Goal: Task Accomplishment & Management: Complete application form

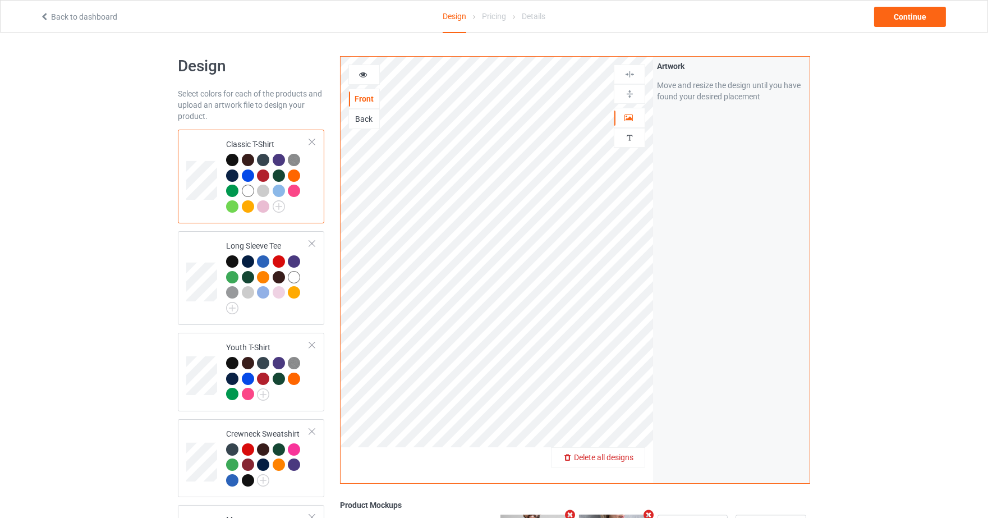
click at [627, 453] on span "Delete all designs" at bounding box center [603, 457] width 59 height 9
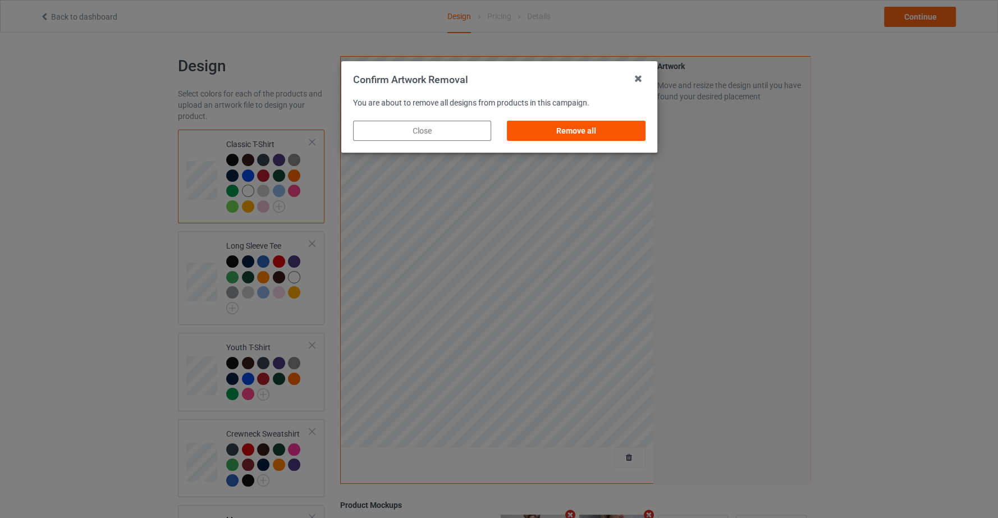
click at [552, 122] on div "Remove all" at bounding box center [576, 131] width 138 height 20
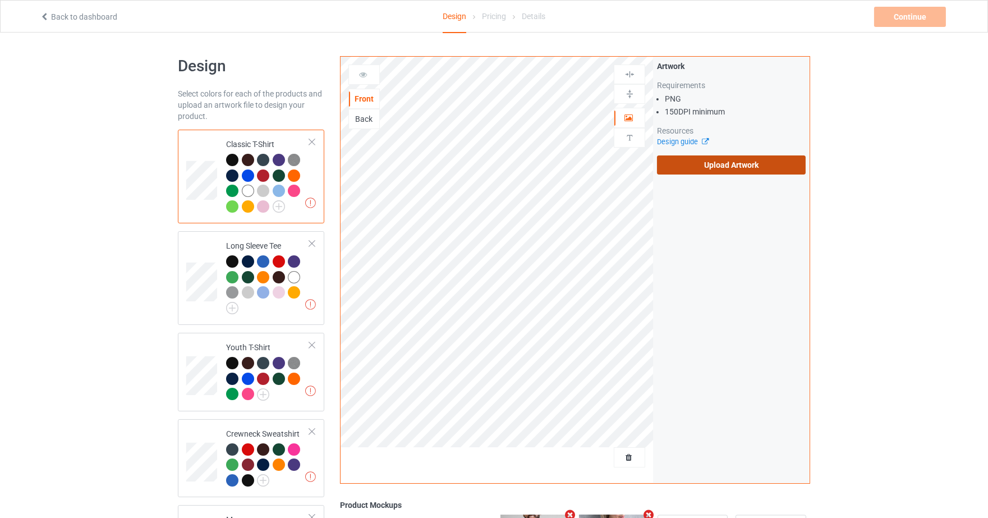
click at [727, 163] on label "Upload Artwork" at bounding box center [731, 164] width 149 height 19
click at [0, 0] on input "Upload Artwork" at bounding box center [0, 0] width 0 height 0
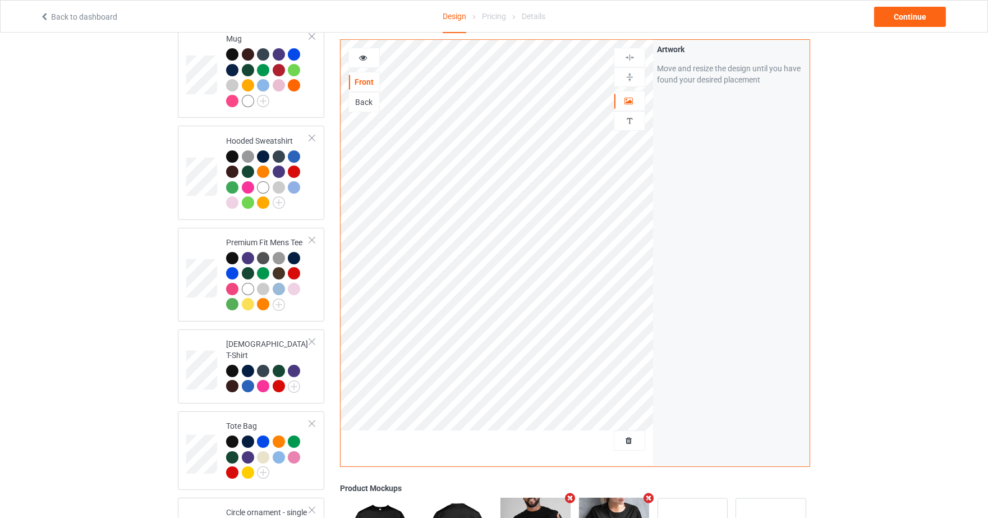
scroll to position [482, 0]
click at [634, 60] on img at bounding box center [630, 57] width 11 height 11
click at [631, 82] on div at bounding box center [629, 77] width 31 height 20
click at [635, 61] on div at bounding box center [630, 57] width 30 height 11
click at [634, 81] on img at bounding box center [630, 77] width 11 height 11
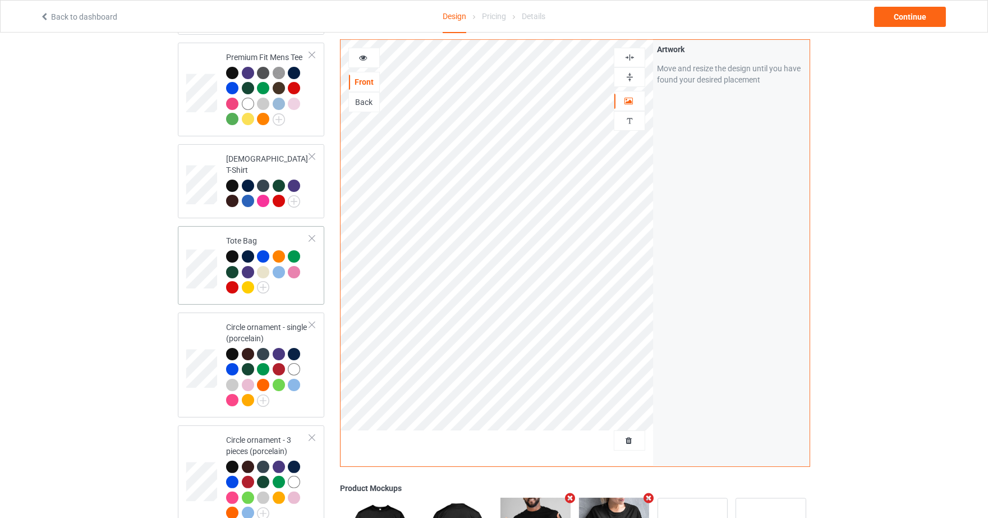
scroll to position [666, 0]
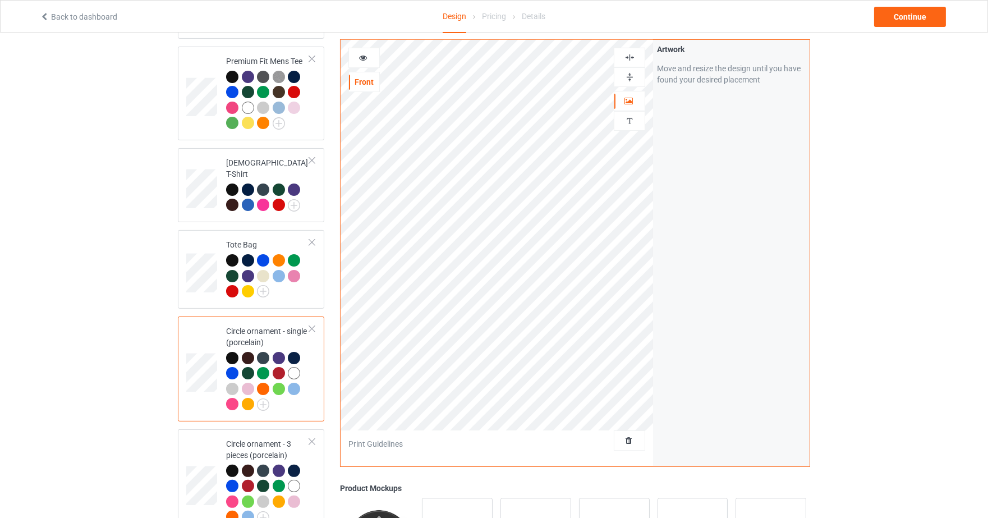
scroll to position [662, 0]
click at [636, 56] on div at bounding box center [630, 57] width 30 height 11
click at [635, 80] on div at bounding box center [630, 77] width 30 height 11
click at [364, 57] on icon at bounding box center [364, 56] width 10 height 8
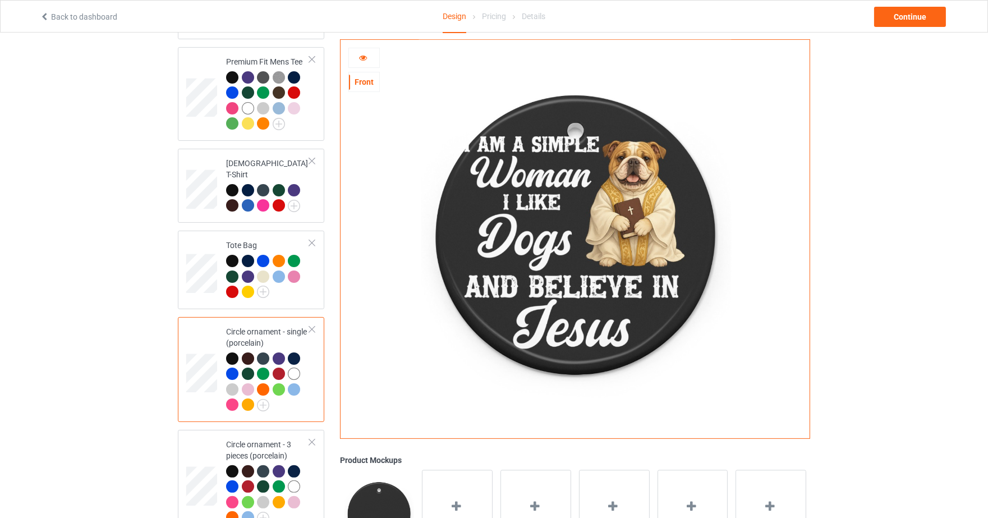
click at [206, 323] on td at bounding box center [203, 370] width 34 height 96
click at [487, 191] on img at bounding box center [575, 235] width 313 height 391
click at [364, 83] on div "Front" at bounding box center [364, 81] width 30 height 11
click at [370, 58] on div at bounding box center [364, 57] width 30 height 11
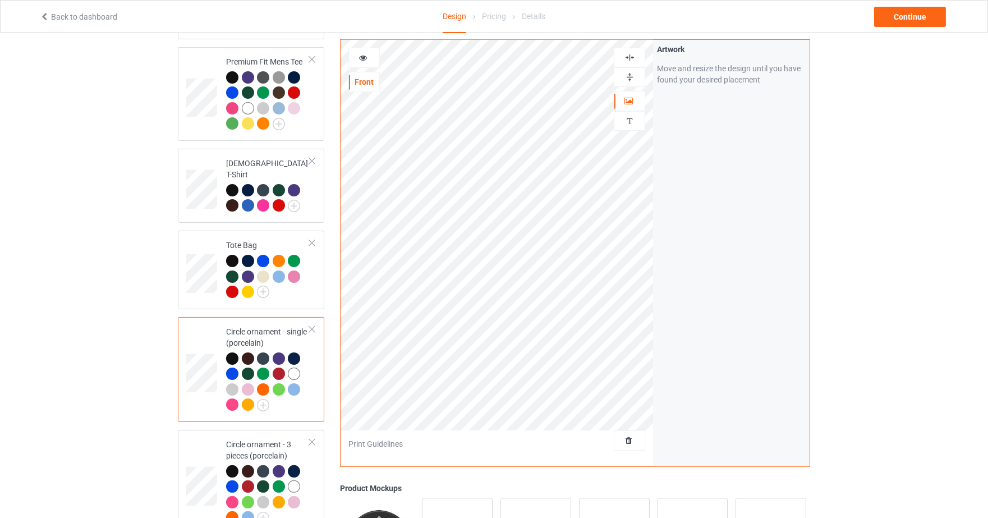
click at [630, 54] on img at bounding box center [630, 57] width 11 height 11
click at [631, 72] on img at bounding box center [630, 77] width 11 height 11
click at [363, 61] on div at bounding box center [364, 57] width 30 height 11
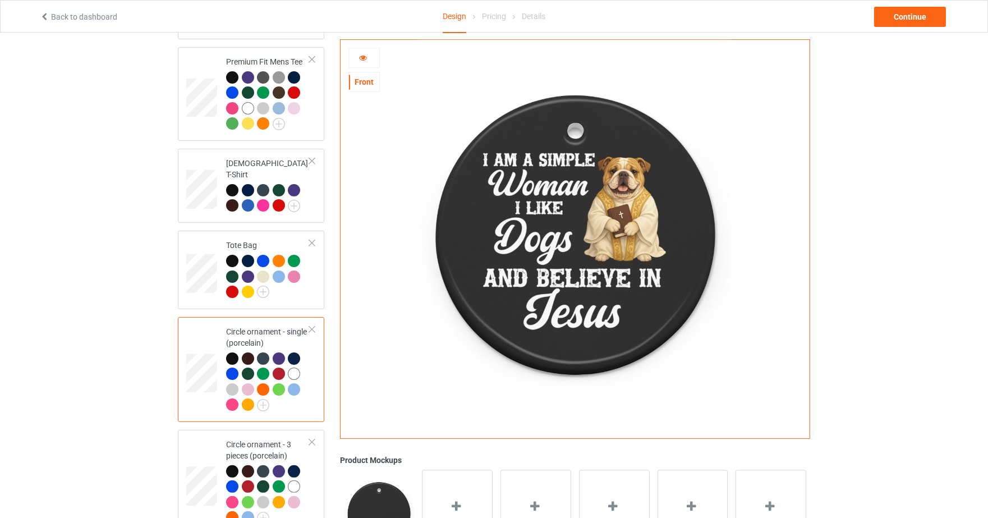
click at [368, 58] on div at bounding box center [364, 57] width 30 height 11
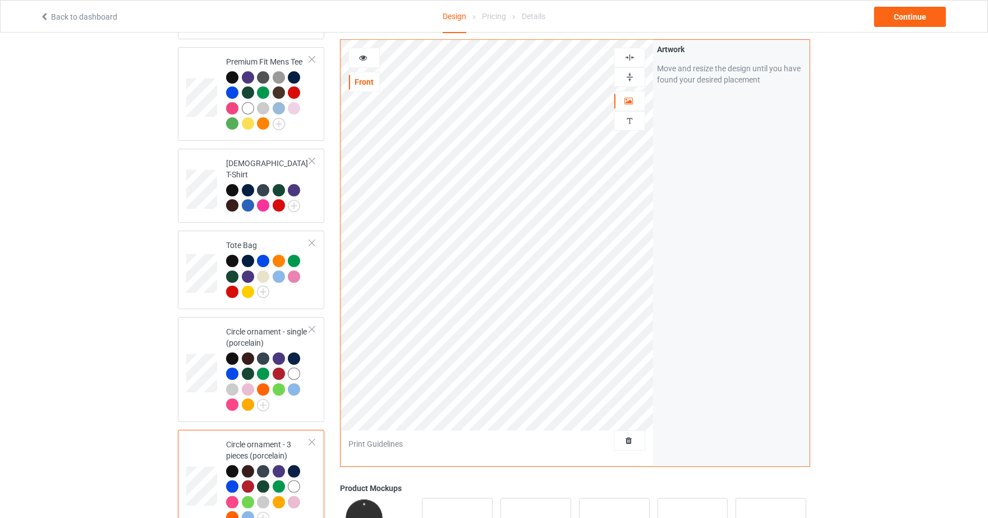
click at [370, 58] on div at bounding box center [364, 57] width 30 height 11
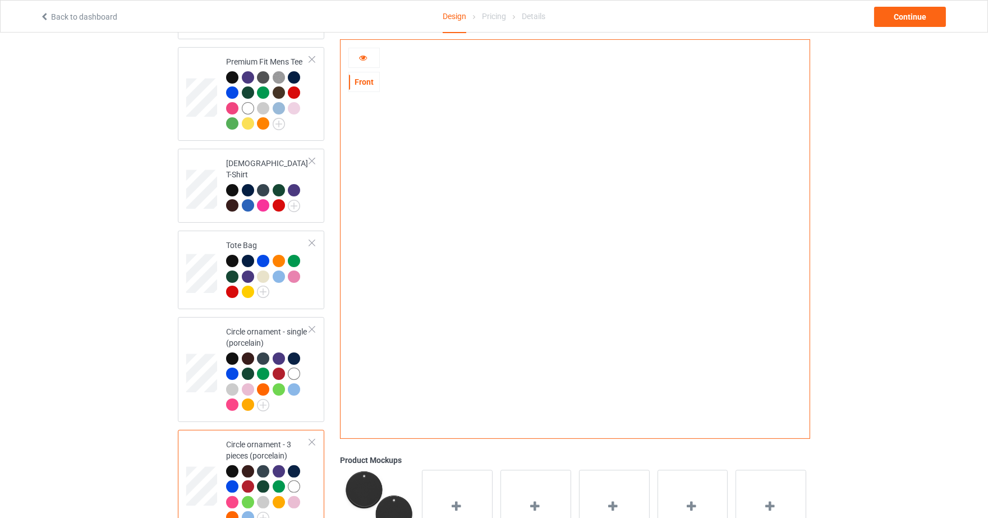
click at [370, 58] on div at bounding box center [364, 57] width 30 height 11
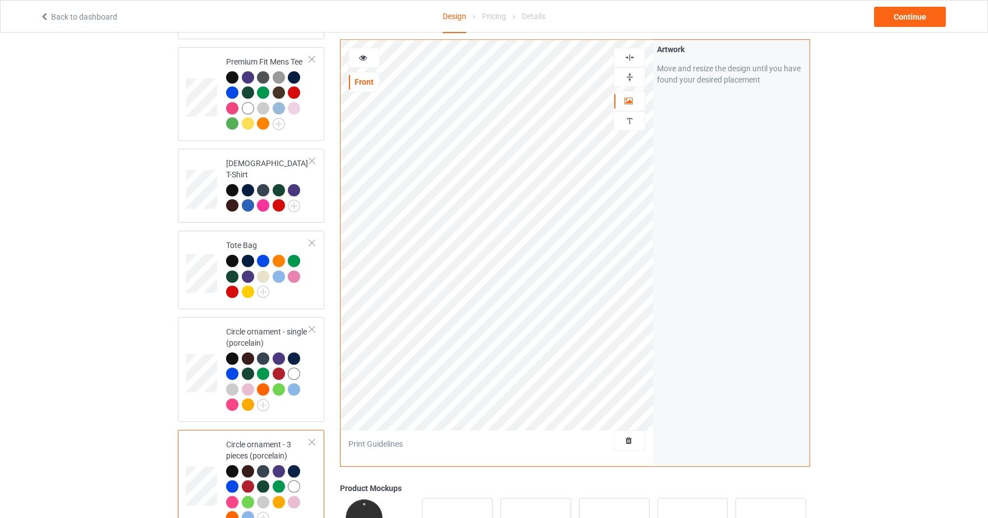
click at [629, 48] on div at bounding box center [629, 58] width 31 height 20
click at [630, 83] on div at bounding box center [629, 77] width 31 height 20
click at [631, 57] on img at bounding box center [630, 57] width 11 height 11
click at [634, 73] on img at bounding box center [630, 77] width 11 height 11
click at [369, 56] on div at bounding box center [364, 57] width 30 height 11
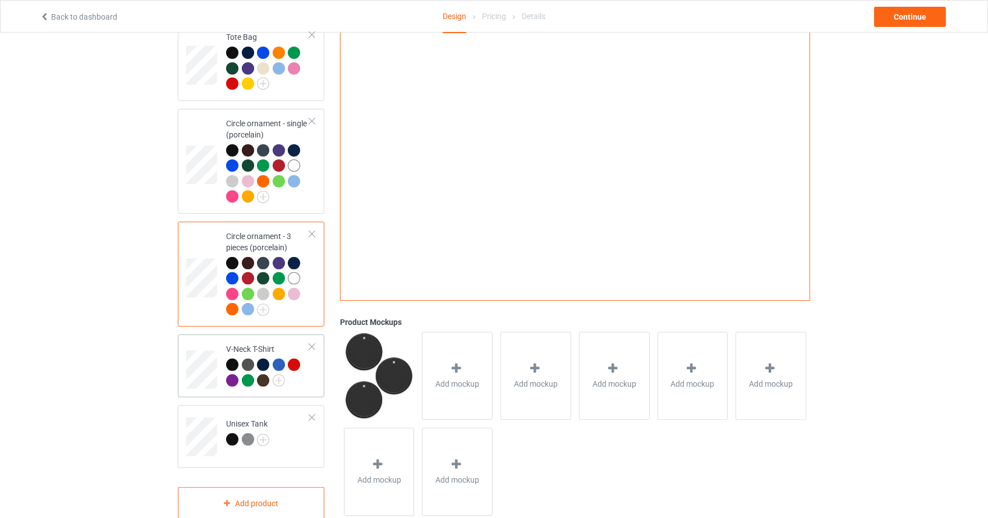
scroll to position [878, 0]
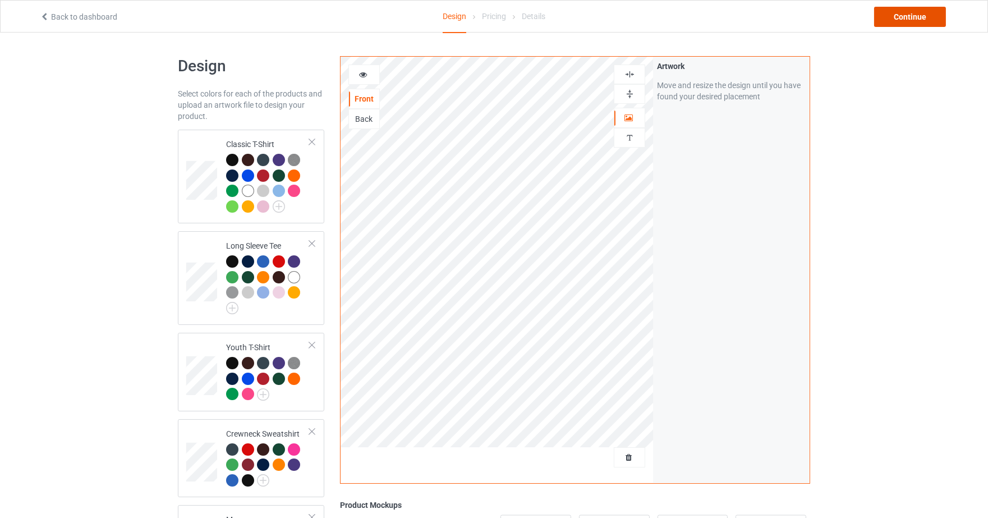
click at [925, 8] on div "Continue" at bounding box center [910, 17] width 72 height 20
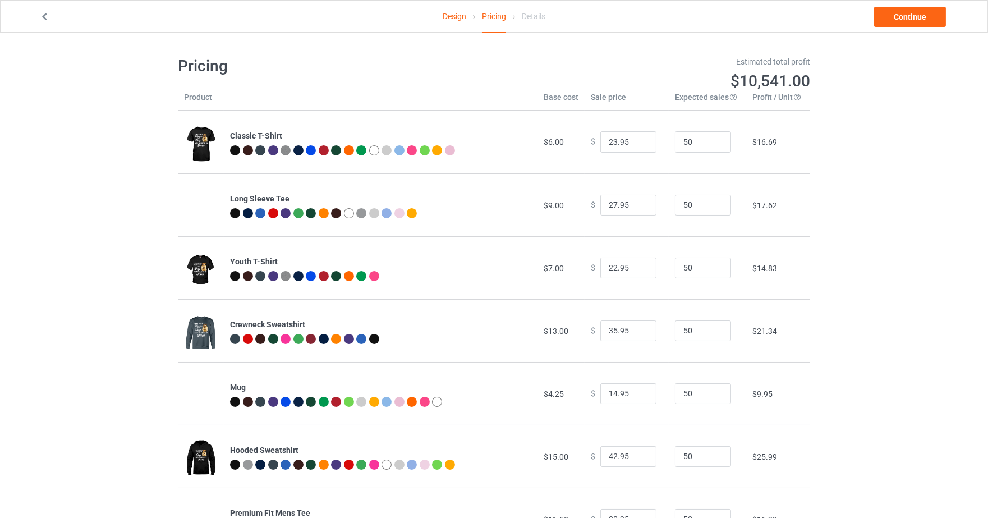
click at [465, 18] on link "Design" at bounding box center [455, 16] width 24 height 31
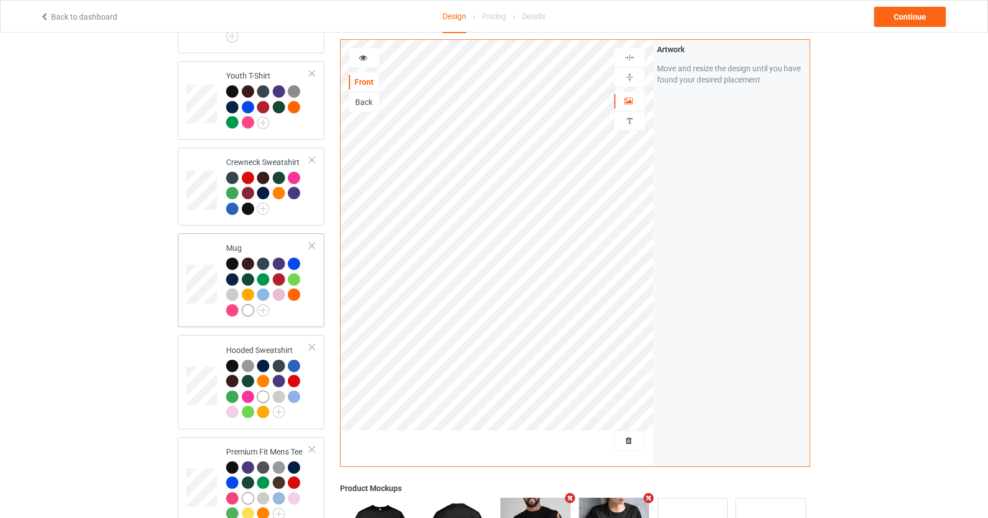
scroll to position [271, 0]
click at [215, 255] on td at bounding box center [203, 281] width 34 height 85
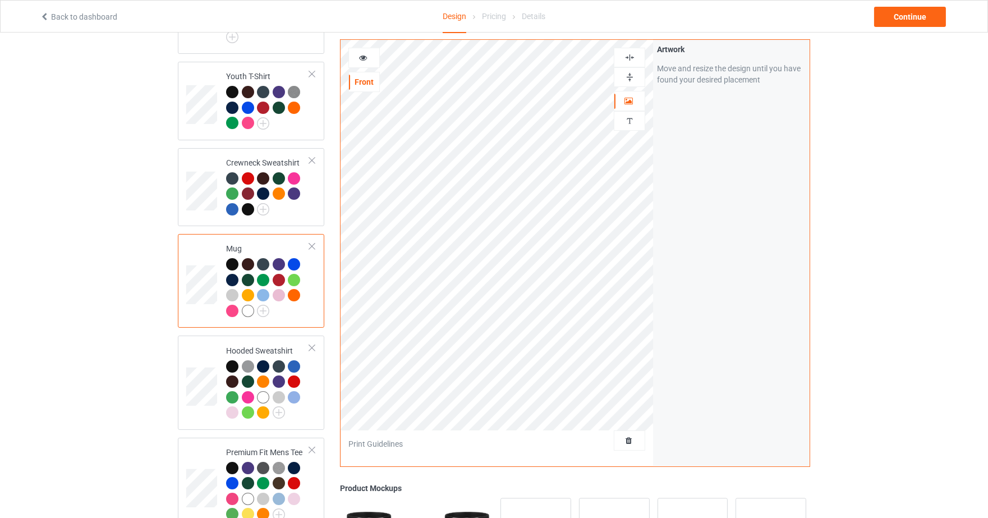
click at [629, 55] on img at bounding box center [630, 57] width 11 height 11
click at [627, 78] on img at bounding box center [630, 77] width 11 height 11
click at [633, 60] on img at bounding box center [630, 57] width 11 height 11
click at [636, 81] on div at bounding box center [630, 77] width 30 height 11
click at [626, 60] on img at bounding box center [630, 57] width 11 height 11
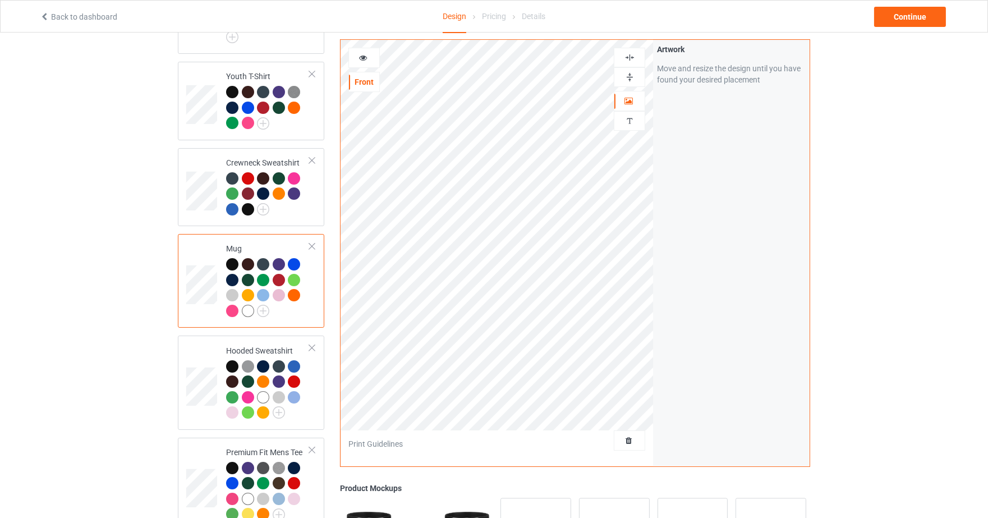
click at [627, 77] on img at bounding box center [630, 77] width 11 height 11
click at [893, 17] on div "Continue" at bounding box center [910, 17] width 72 height 20
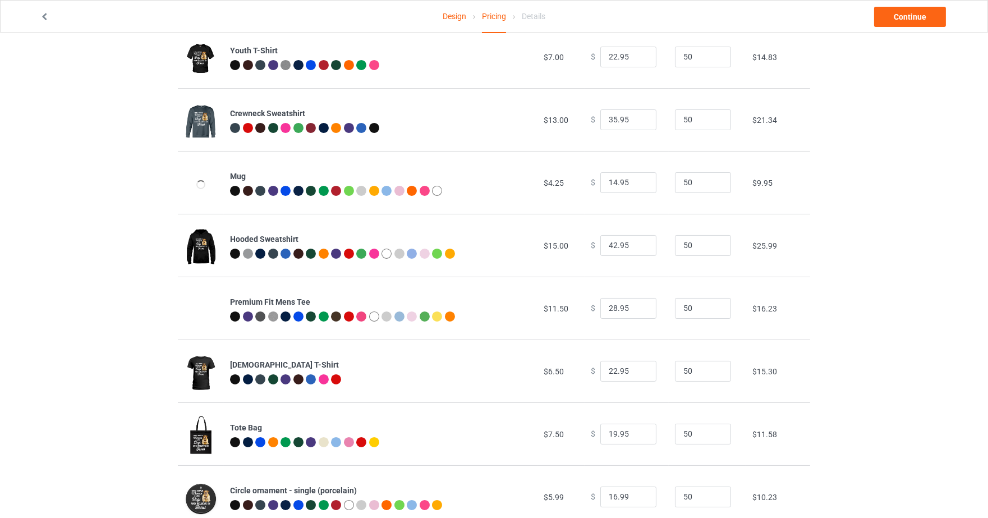
scroll to position [433, 0]
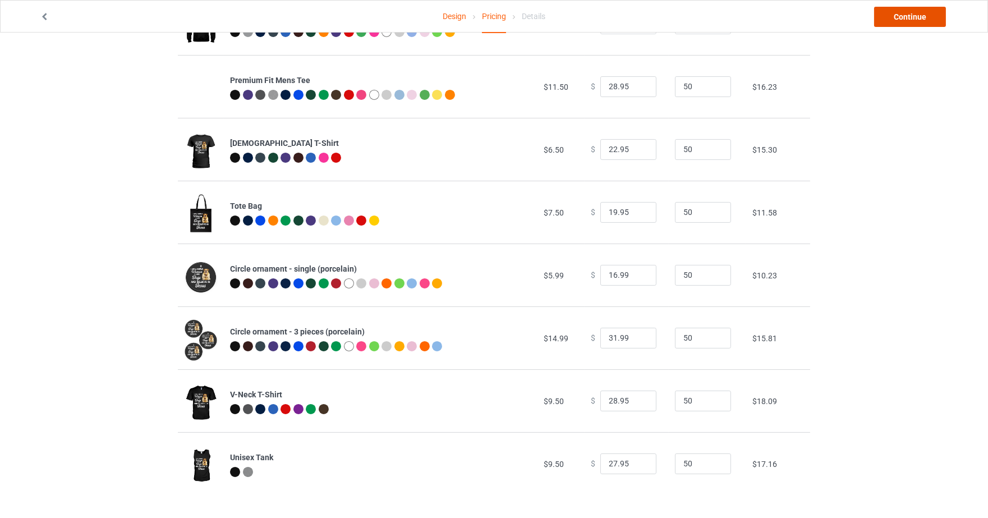
click at [915, 19] on link "Continue" at bounding box center [910, 17] width 72 height 20
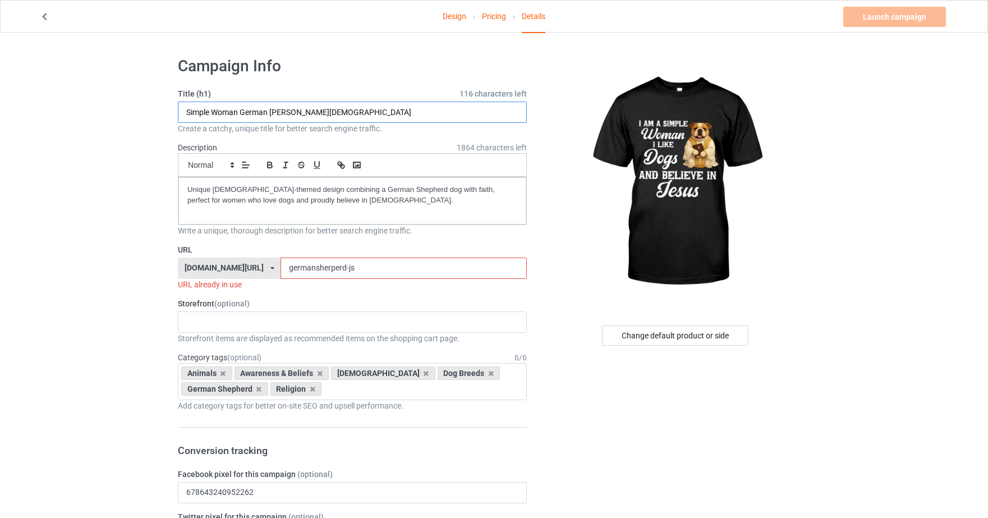
click at [343, 120] on input "Simple Woman German [PERSON_NAME][DEMOGRAPHIC_DATA]" at bounding box center [352, 112] width 349 height 21
click at [236, 114] on input "Simple Woman German [PERSON_NAME][DEMOGRAPHIC_DATA]" at bounding box center [352, 112] width 349 height 21
drag, startPoint x: 238, startPoint y: 109, endPoint x: 87, endPoint y: 112, distance: 151.0
type input "Bulldog German [PERSON_NAME][DEMOGRAPHIC_DATA]"
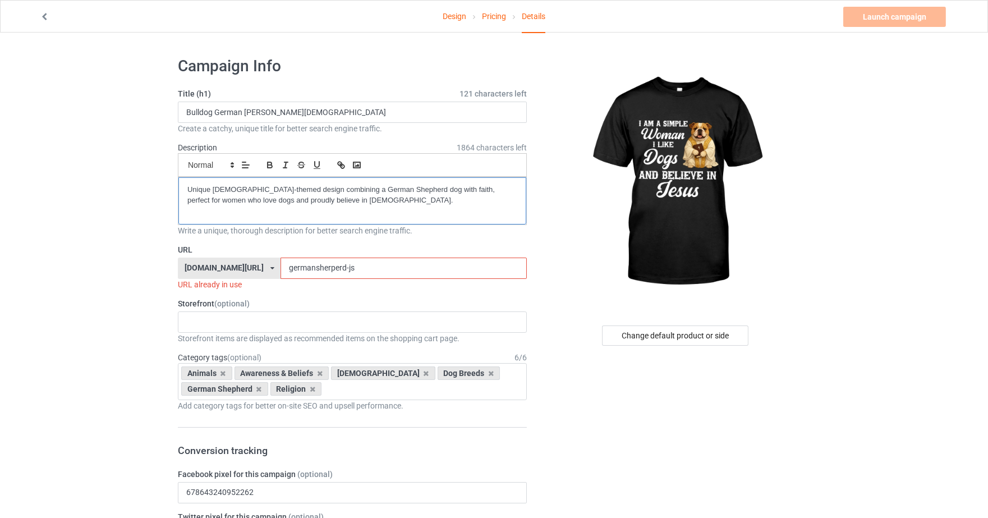
click at [382, 186] on p "Unique [DEMOGRAPHIC_DATA]-themed design combining a German Shepherd dog with fa…" at bounding box center [352, 195] width 330 height 21
drag, startPoint x: 395, startPoint y: 185, endPoint x: 337, endPoint y: 191, distance: 58.1
click at [337, 191] on p "Unique [DEMOGRAPHIC_DATA]-themed design combining a German Shepherd dog with fa…" at bounding box center [352, 195] width 330 height 21
click at [405, 186] on p "Unique [DEMOGRAPHIC_DATA]-themed design combining a German Shepherd dog with fa…" at bounding box center [352, 195] width 330 height 21
drag, startPoint x: 408, startPoint y: 185, endPoint x: 336, endPoint y: 185, distance: 72.4
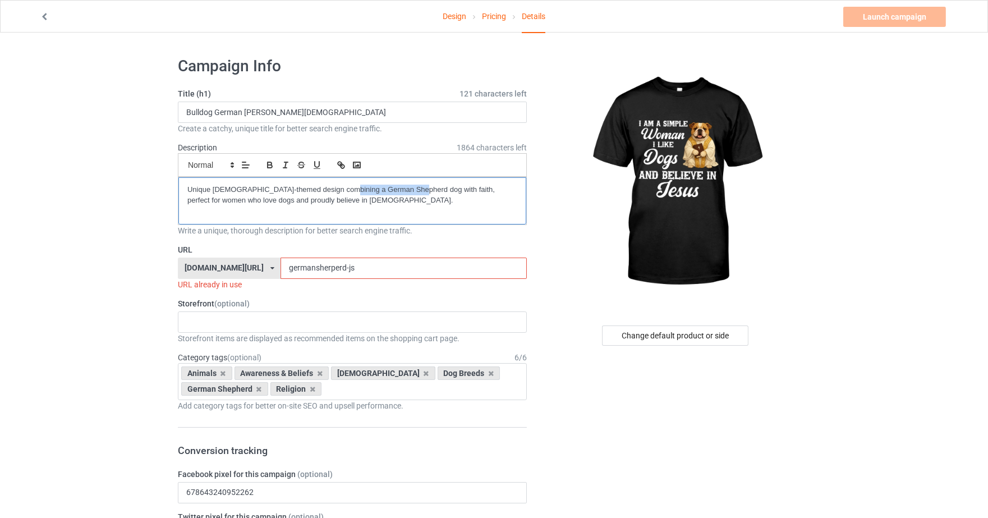
click at [336, 185] on p "Unique [DEMOGRAPHIC_DATA]-themed design combining a German Shepherd dog with fa…" at bounding box center [352, 195] width 330 height 21
click at [371, 270] on input "germansherperd-js" at bounding box center [404, 268] width 246 height 21
drag, startPoint x: 340, startPoint y: 262, endPoint x: 125, endPoint y: 261, distance: 215.0
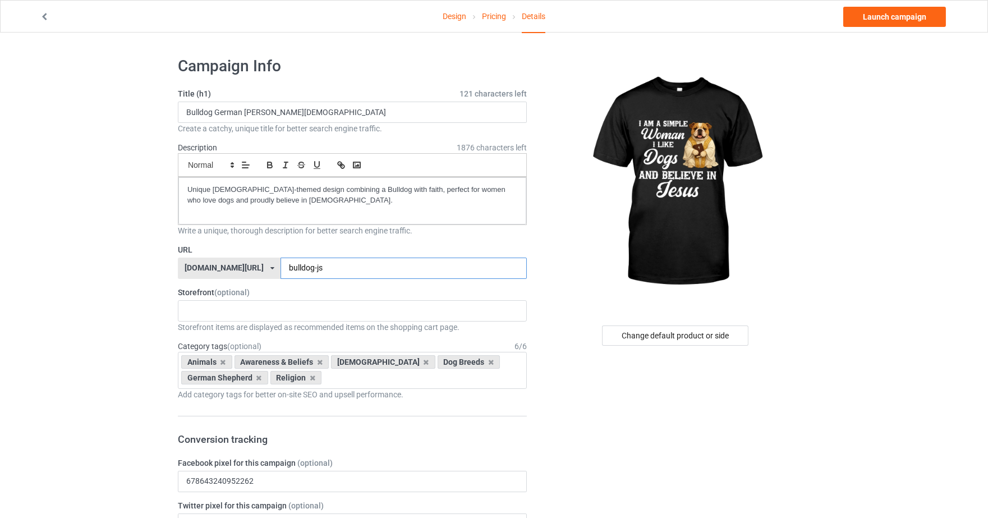
type input "bulldog-js"
click at [257, 379] on icon at bounding box center [259, 377] width 6 height 7
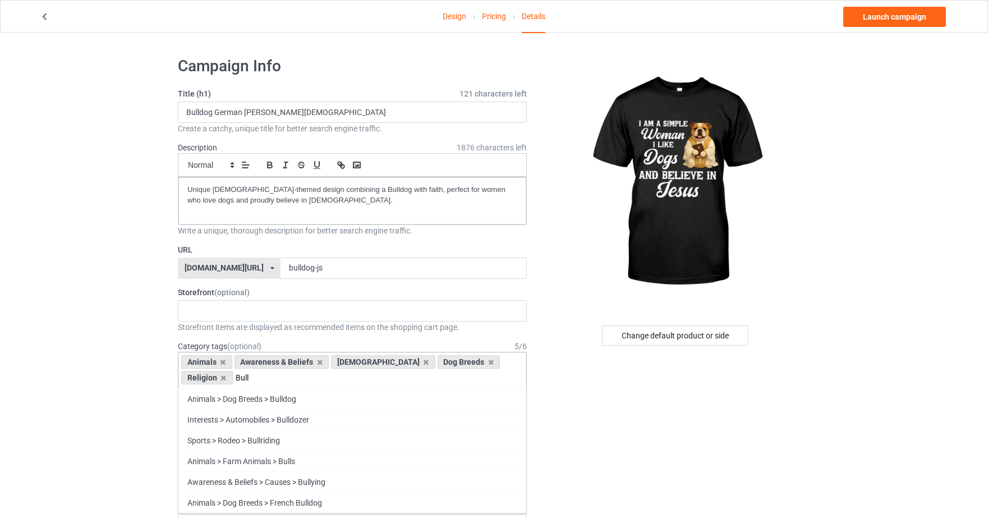
type input "Bull"
click at [343, 391] on div "Animals > Dog Breeds > Bulldog" at bounding box center [352, 398] width 348 height 21
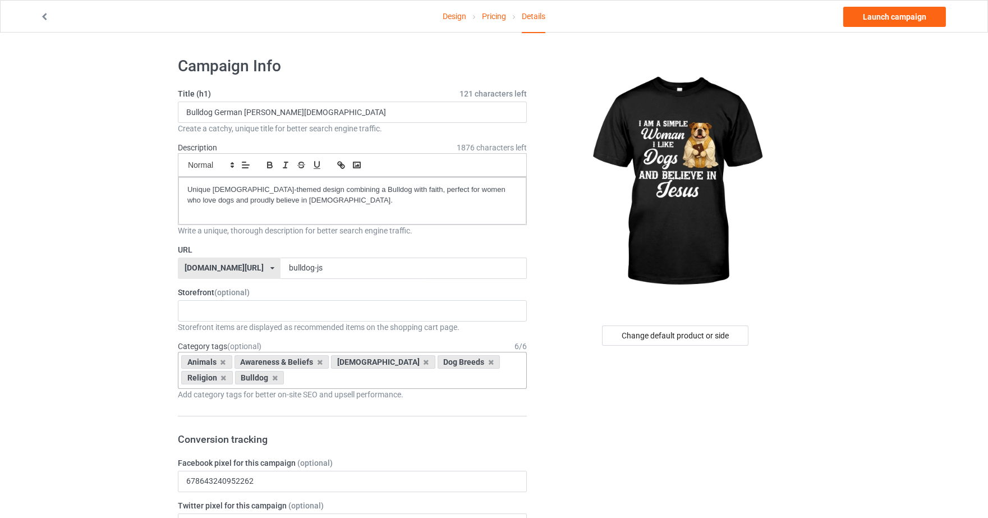
click at [498, 20] on link "Pricing" at bounding box center [494, 16] width 24 height 31
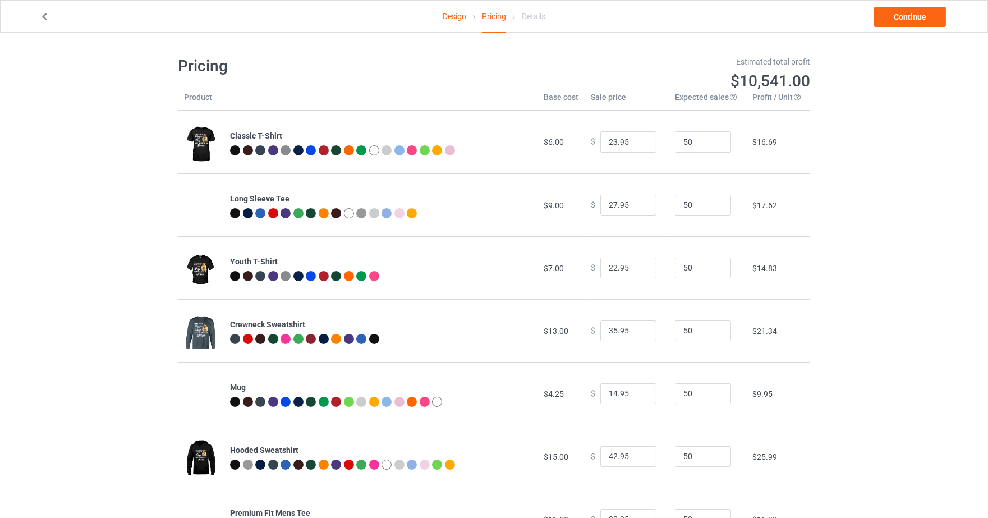
click at [466, 18] on link "Design" at bounding box center [455, 16] width 24 height 31
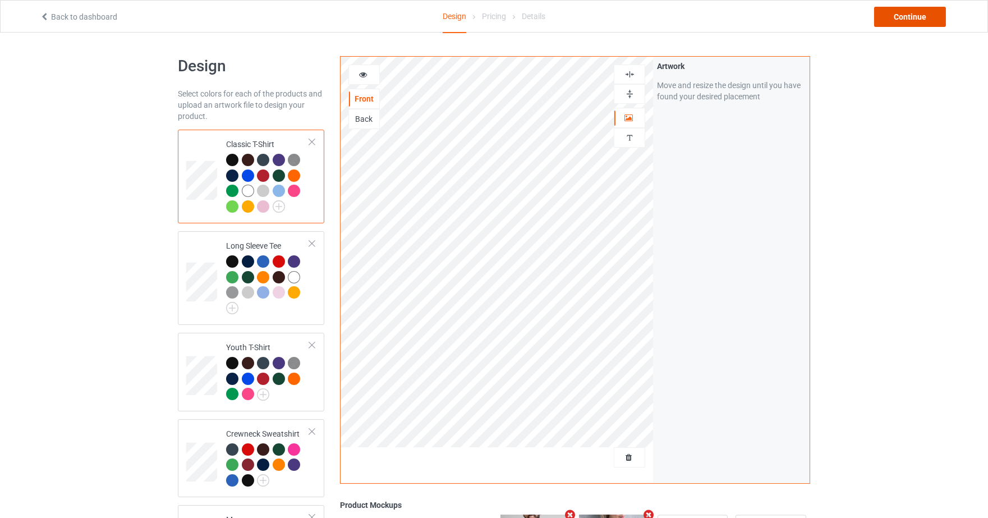
click at [897, 22] on div "Continue" at bounding box center [910, 17] width 72 height 20
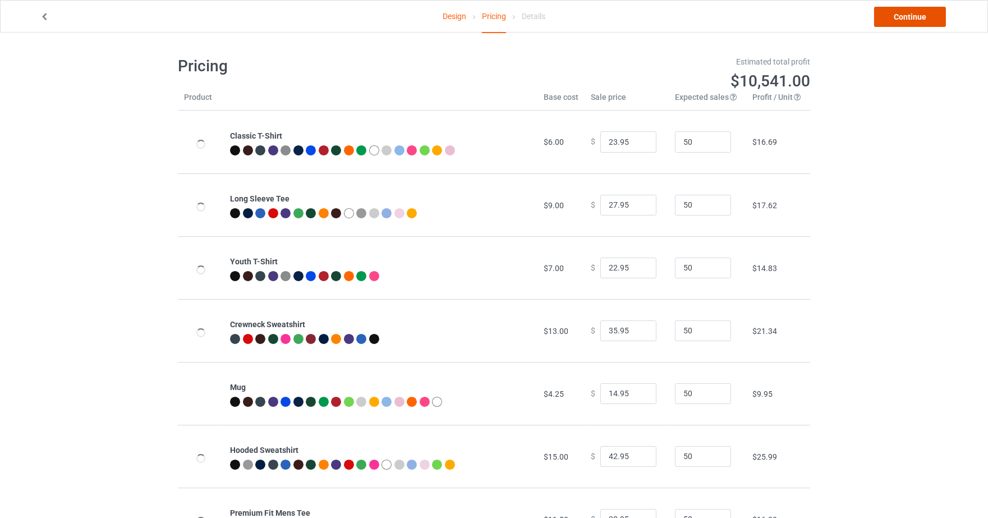
click at [897, 22] on link "Continue" at bounding box center [910, 17] width 72 height 20
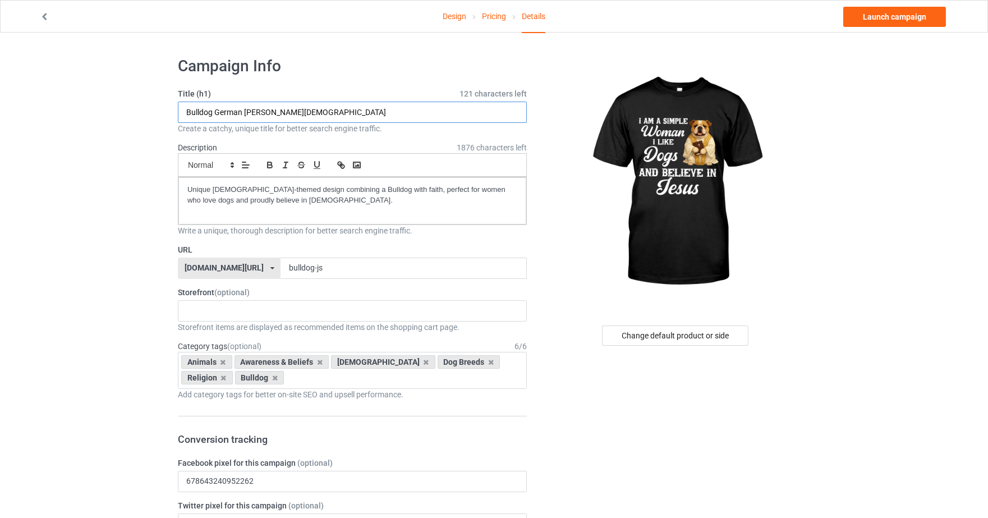
click at [434, 113] on input "Bulldog German [PERSON_NAME][DEMOGRAPHIC_DATA]" at bounding box center [352, 112] width 349 height 21
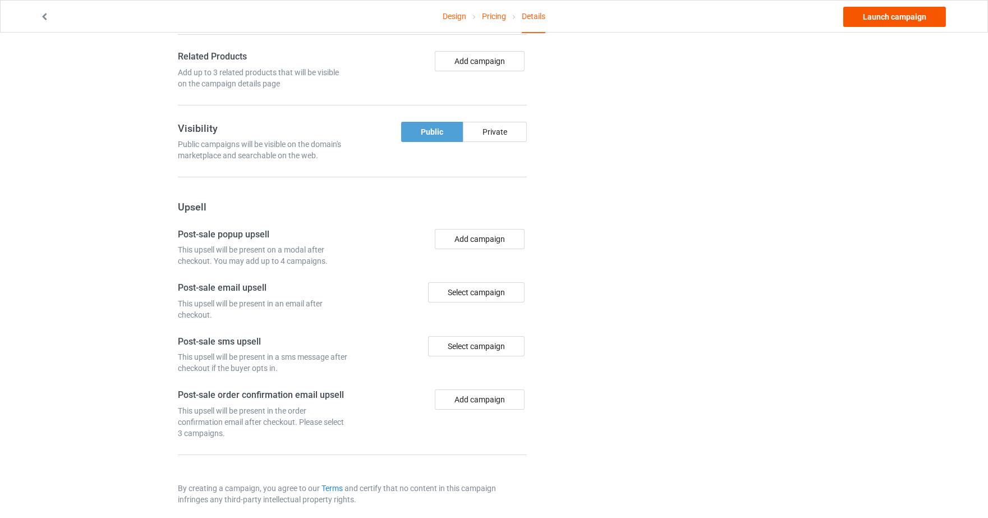
scroll to position [686, 0]
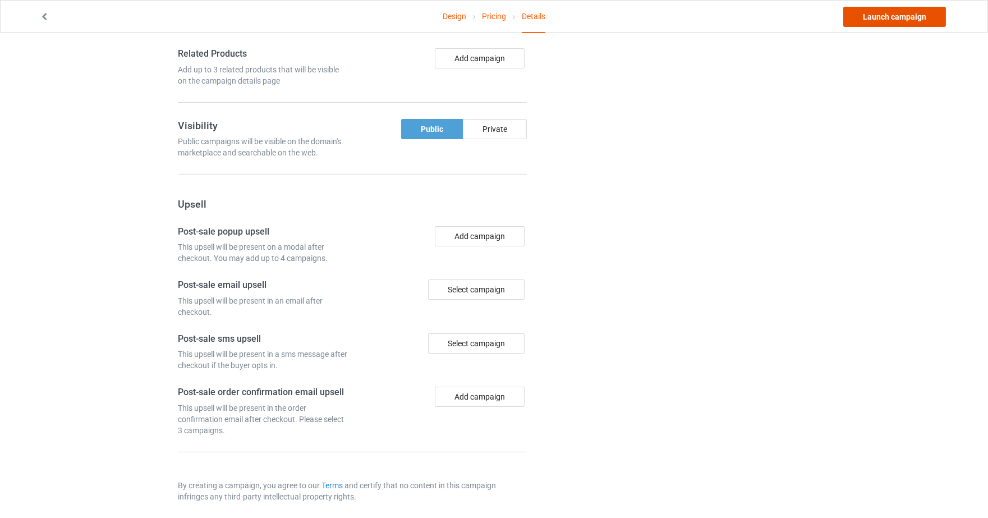
click at [891, 7] on link "Launch campaign" at bounding box center [895, 17] width 103 height 20
